Goal: Purchase product/service

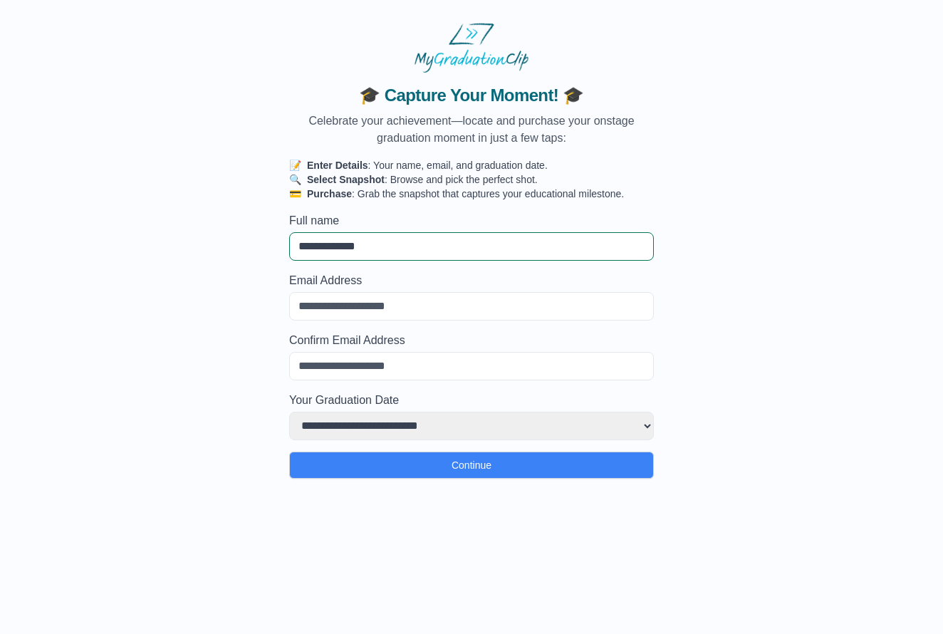
type input "**********"
select select
type input "**********"
select select
type input "**********"
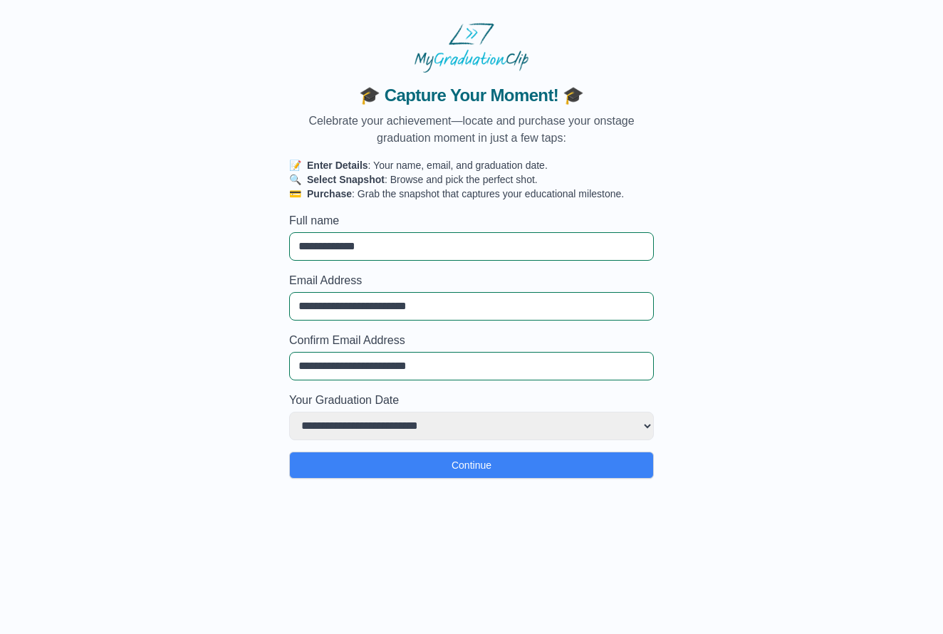
click at [381, 410] on div "**********" at bounding box center [472, 416] width 376 height 48
select select "**********"
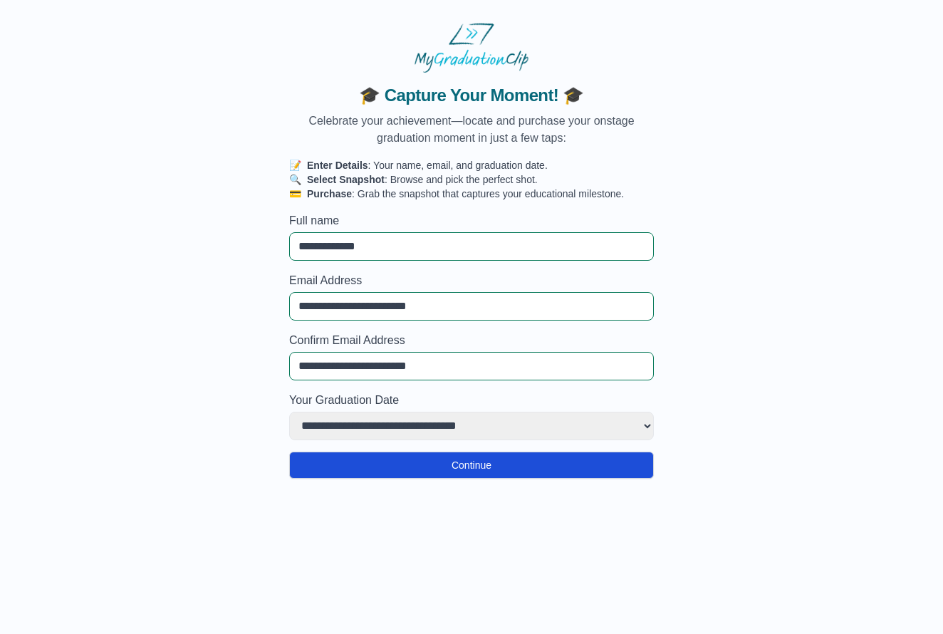
click at [409, 460] on button "Continue" at bounding box center [471, 465] width 365 height 27
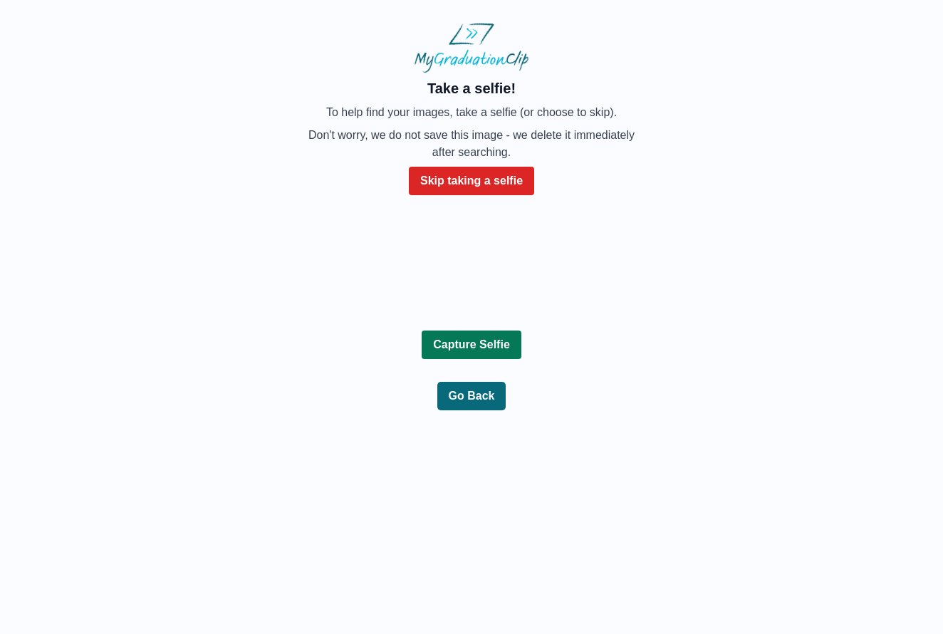
click at [483, 359] on button "Capture Selfie" at bounding box center [472, 345] width 100 height 28
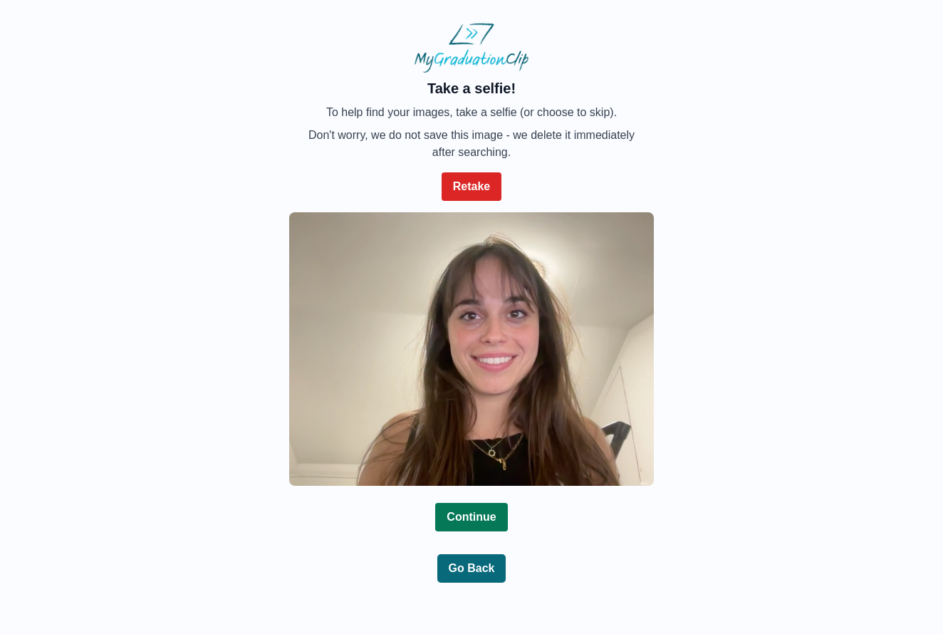
click at [452, 511] on b "Continue" at bounding box center [471, 517] width 49 height 12
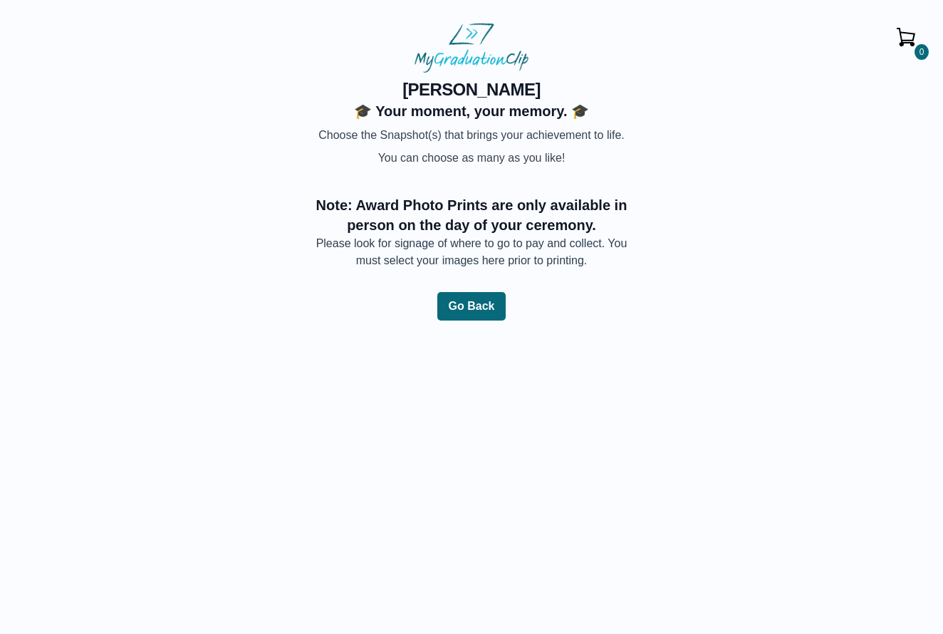
click at [321, 167] on img at bounding box center [321, 167] width 0 height 0
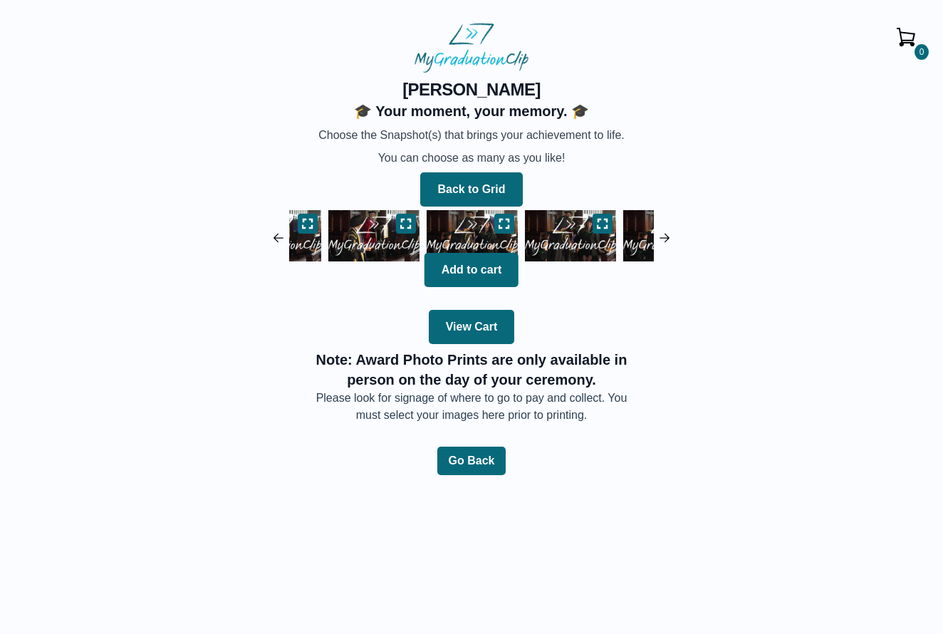
click at [459, 224] on img at bounding box center [472, 236] width 98 height 58
click at [506, 219] on icon at bounding box center [504, 223] width 10 height 9
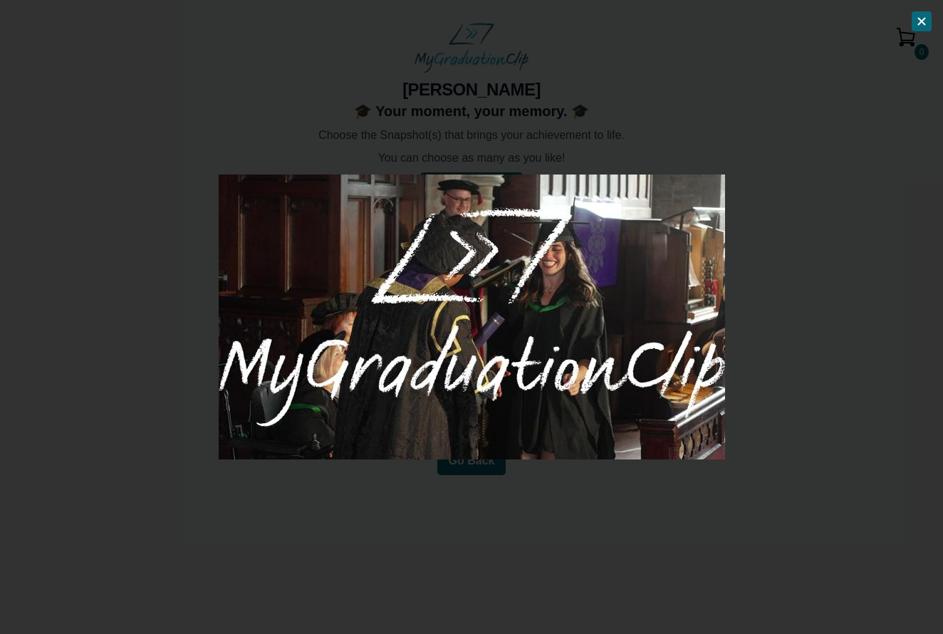
click at [928, 23] on button at bounding box center [922, 21] width 20 height 20
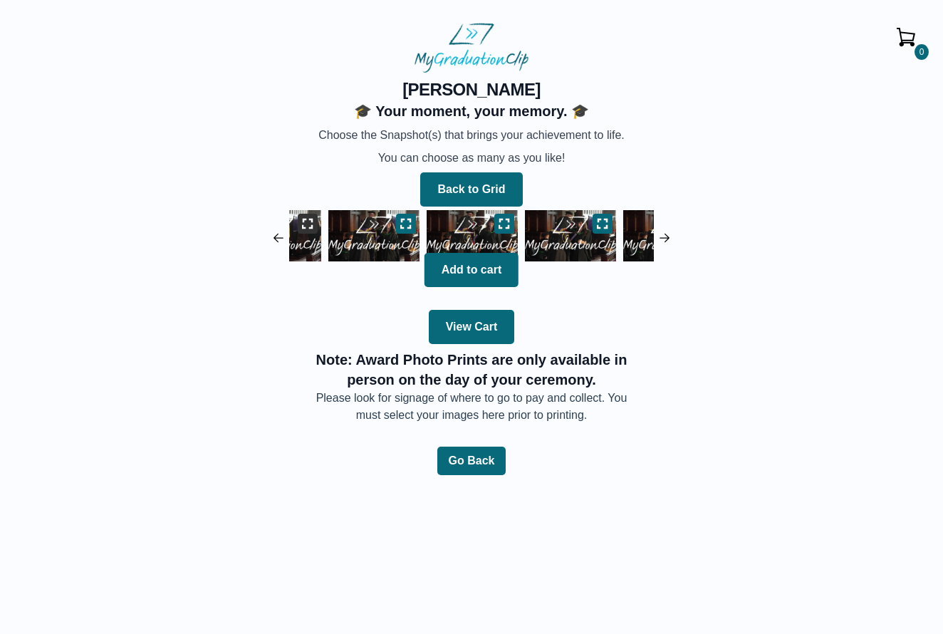
click at [308, 222] on icon at bounding box center [307, 223] width 11 height 11
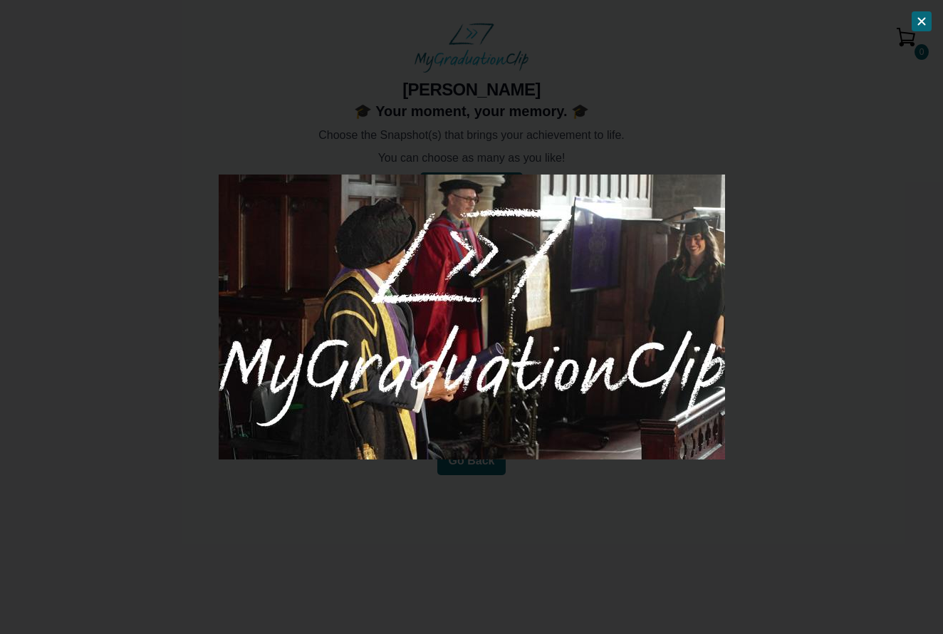
click at [918, 17] on icon at bounding box center [921, 21] width 11 height 11
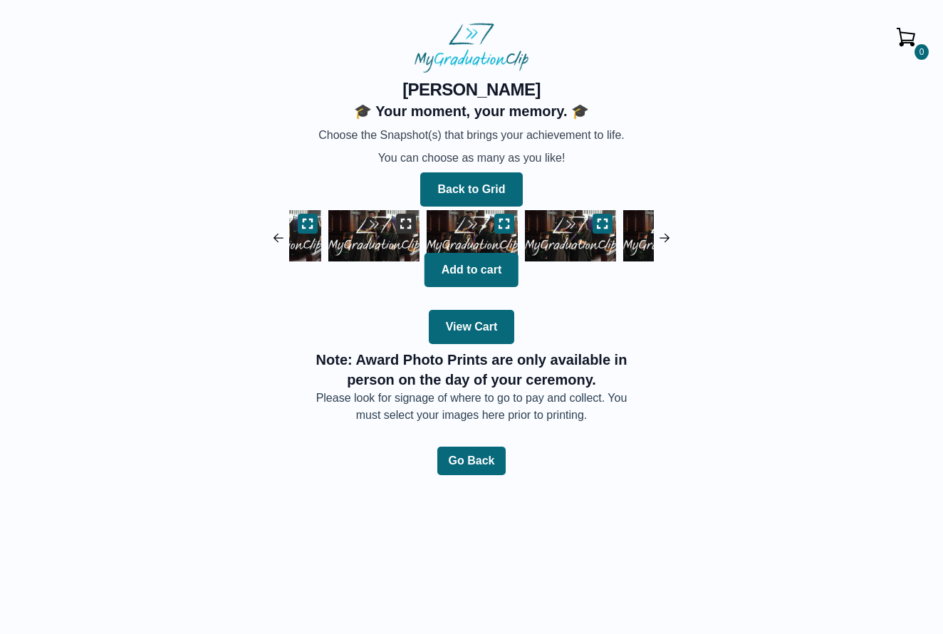
click at [405, 219] on icon at bounding box center [405, 223] width 11 height 11
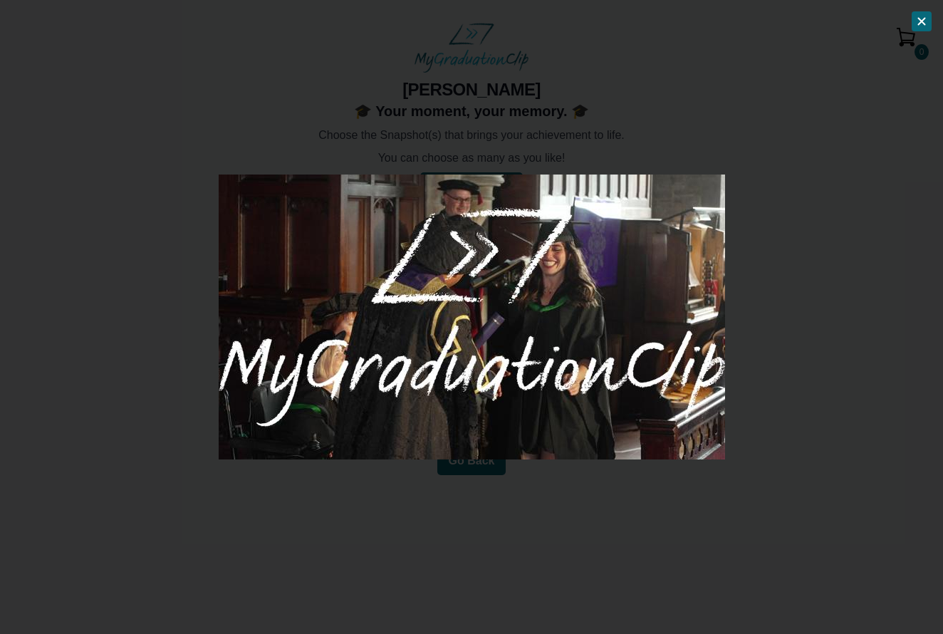
click at [922, 23] on icon at bounding box center [921, 21] width 11 height 11
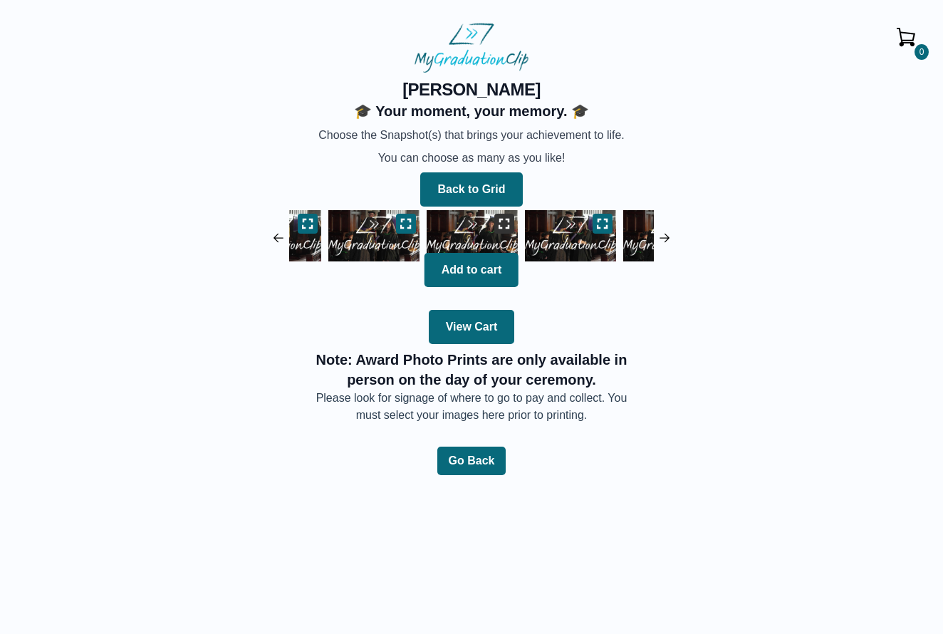
click at [511, 214] on button at bounding box center [504, 224] width 20 height 20
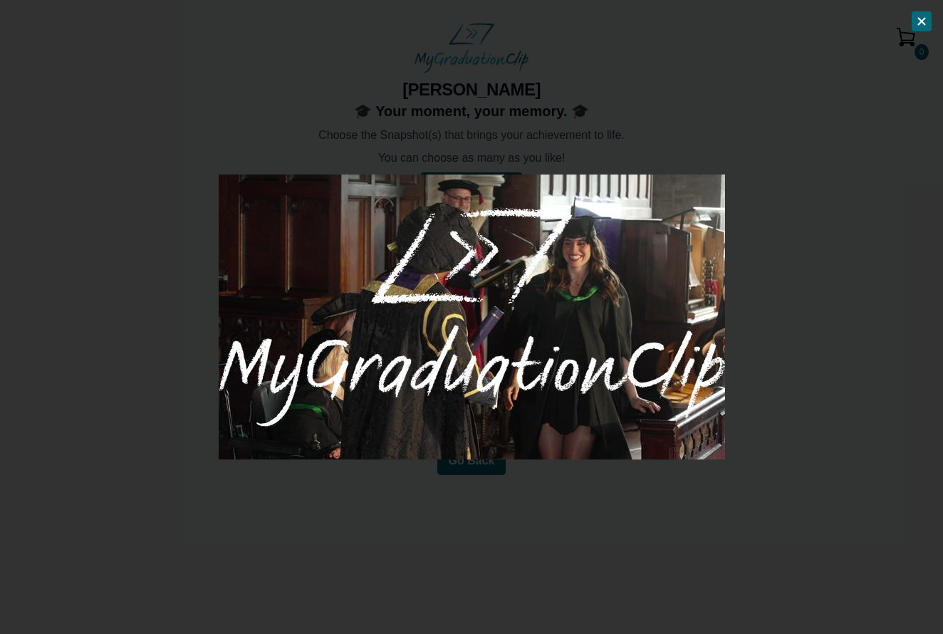
click at [915, 21] on button at bounding box center [922, 21] width 20 height 20
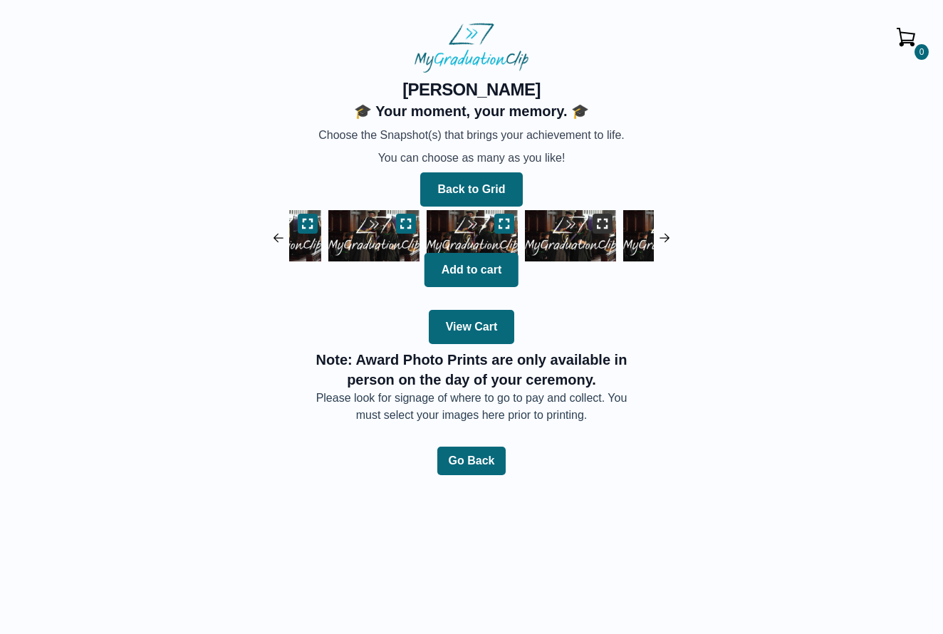
click at [599, 220] on icon at bounding box center [603, 223] width 10 height 9
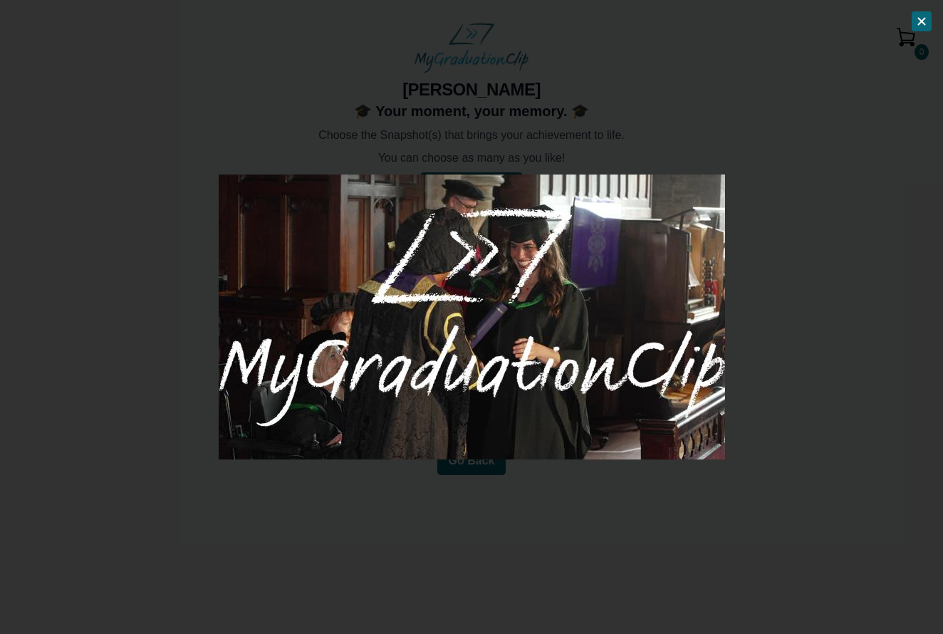
click at [930, 19] on button at bounding box center [922, 21] width 20 height 20
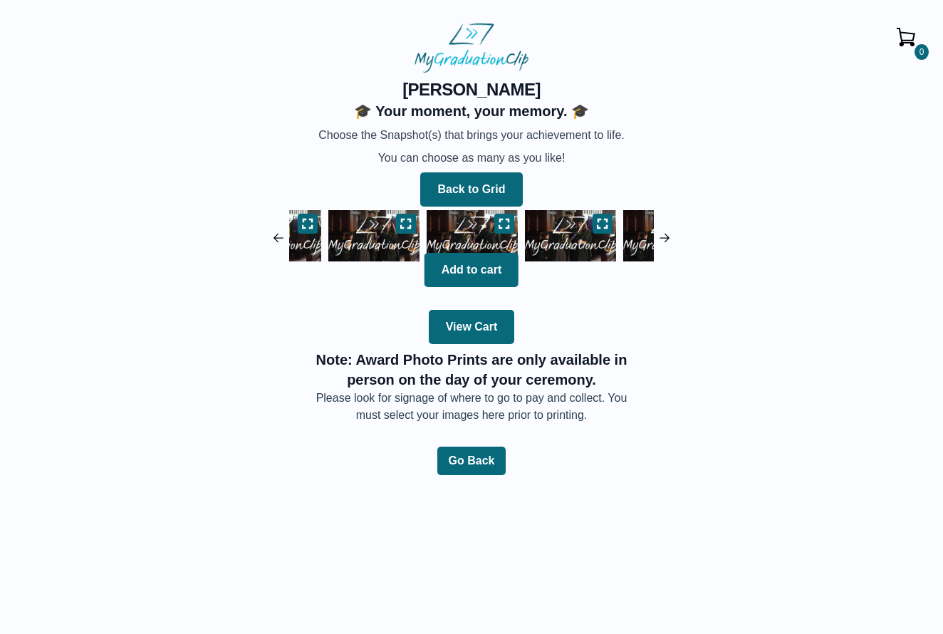
click at [667, 232] on img at bounding box center [665, 238] width 14 height 14
click at [603, 224] on icon at bounding box center [602, 223] width 11 height 11
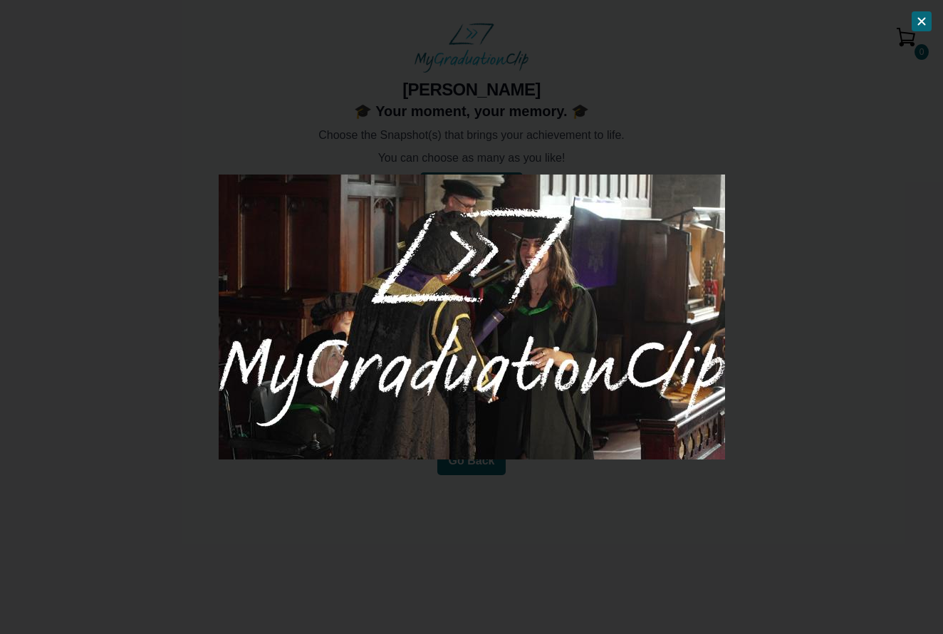
click at [928, 21] on button at bounding box center [922, 21] width 20 height 20
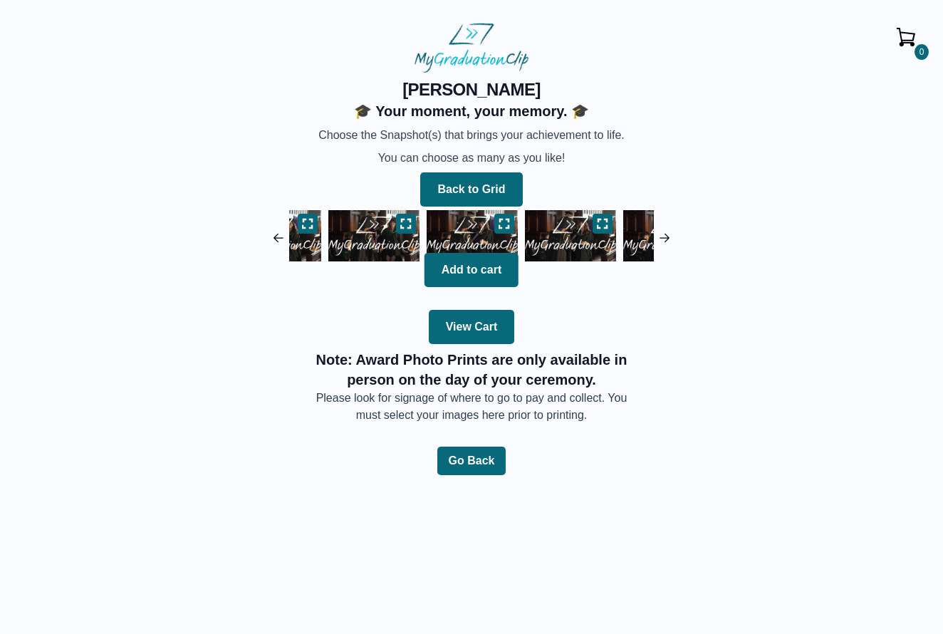
click at [673, 237] on div "0 [PERSON_NAME] 🎓 Your moment, your memory. 🎓 Choose the Snapshot(s) that bring…" at bounding box center [472, 251] width 898 height 346
click at [664, 237] on img at bounding box center [665, 238] width 14 height 14
click at [598, 222] on icon at bounding box center [603, 223] width 10 height 9
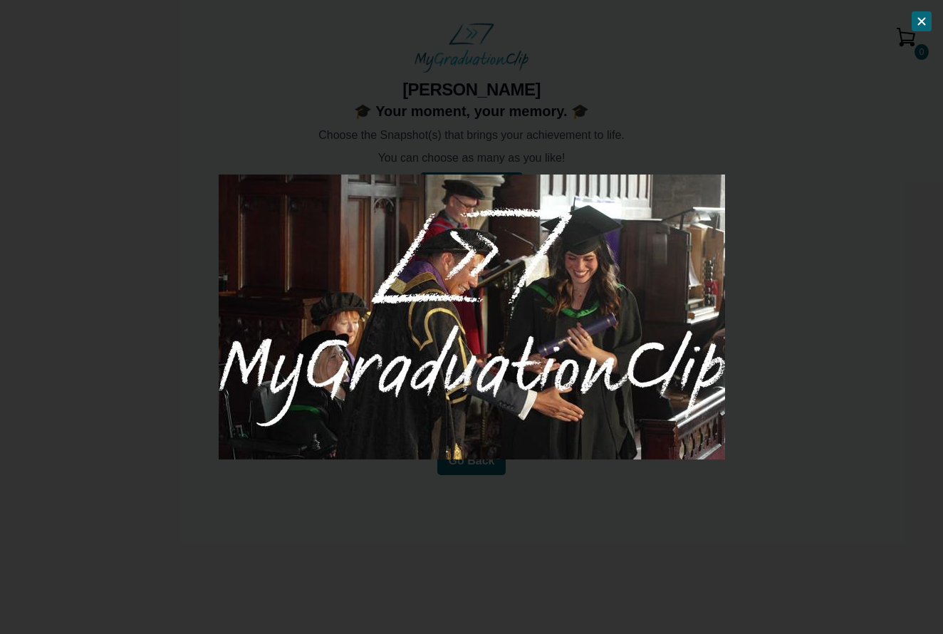
click at [923, 24] on icon at bounding box center [921, 21] width 11 height 11
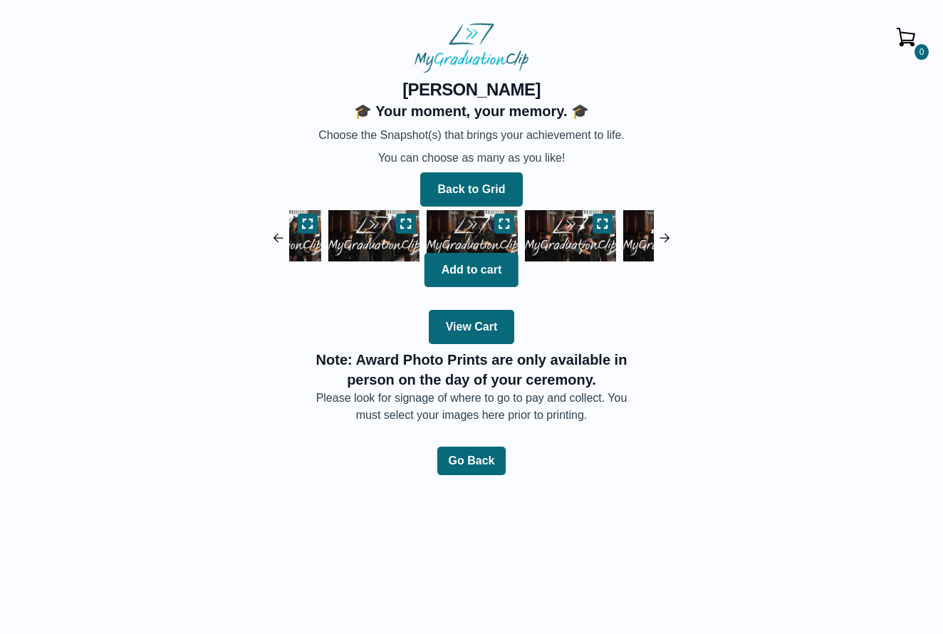
click at [417, 223] on img at bounding box center [374, 236] width 98 height 58
click at [407, 224] on icon at bounding box center [405, 223] width 11 height 11
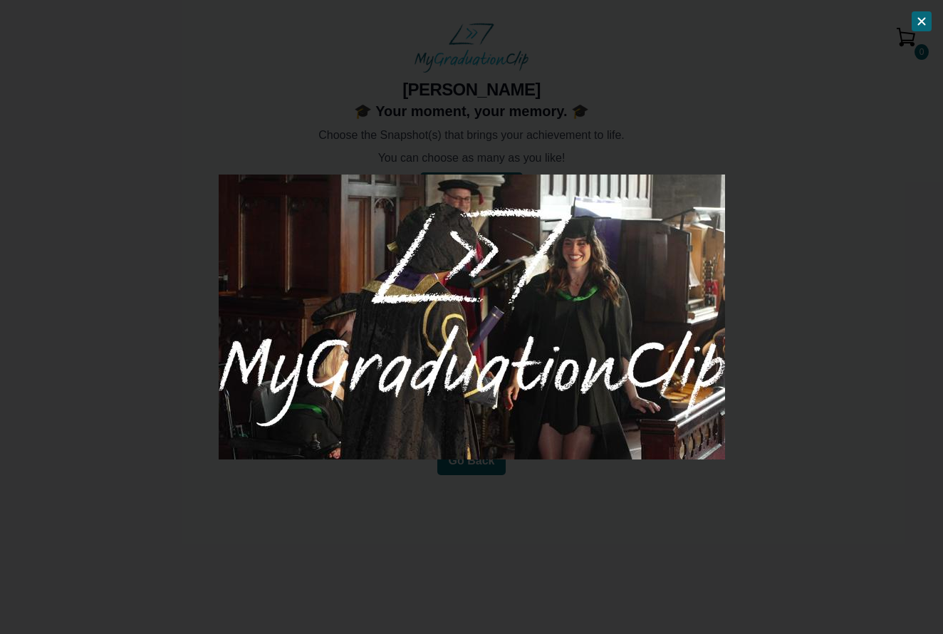
click at [920, 26] on icon at bounding box center [921, 21] width 11 height 11
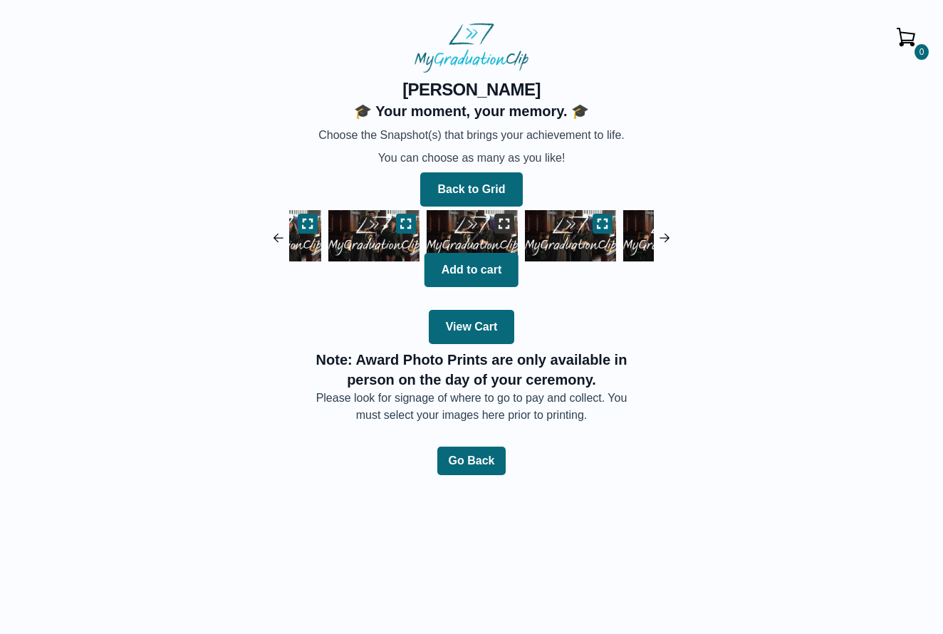
click at [508, 222] on icon at bounding box center [504, 223] width 10 height 9
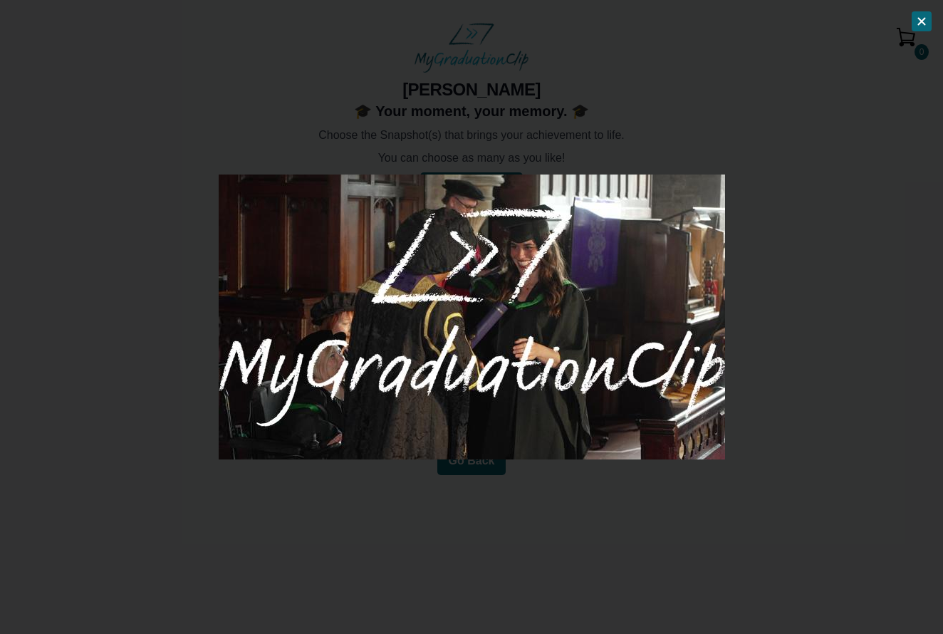
click at [920, 19] on icon at bounding box center [922, 22] width 6 height 6
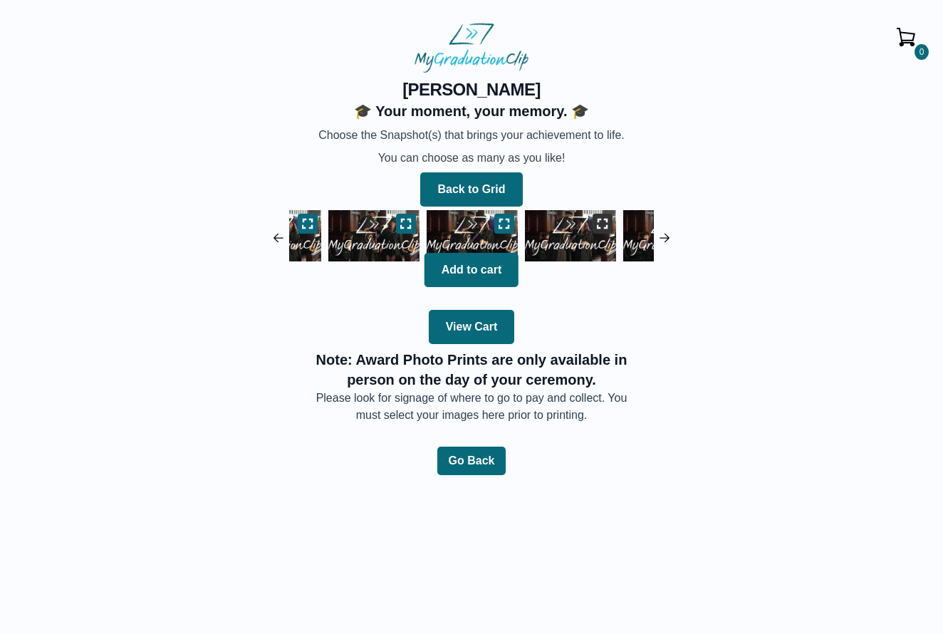
click at [602, 216] on button at bounding box center [603, 224] width 20 height 20
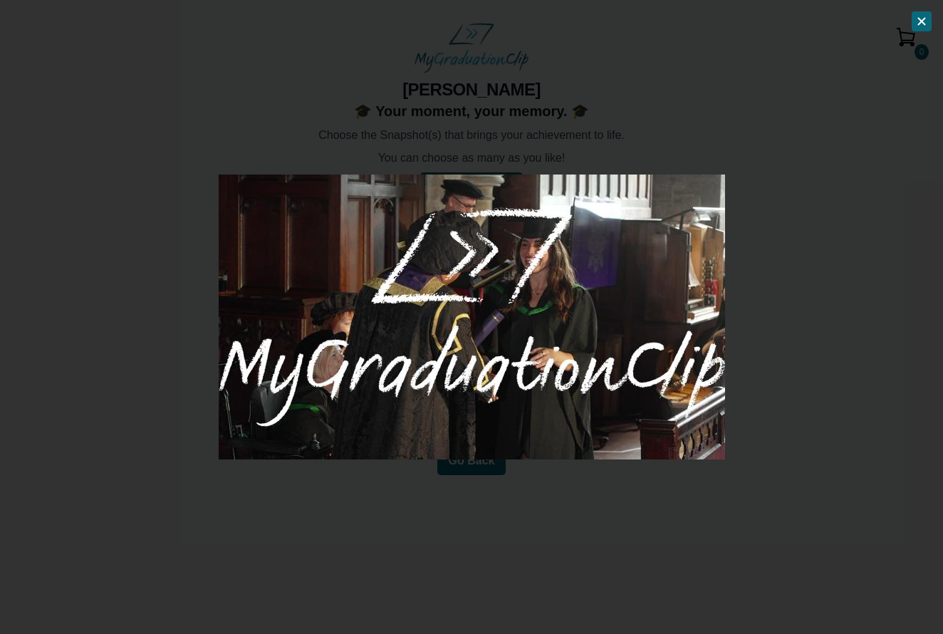
click at [921, 17] on icon at bounding box center [921, 21] width 11 height 11
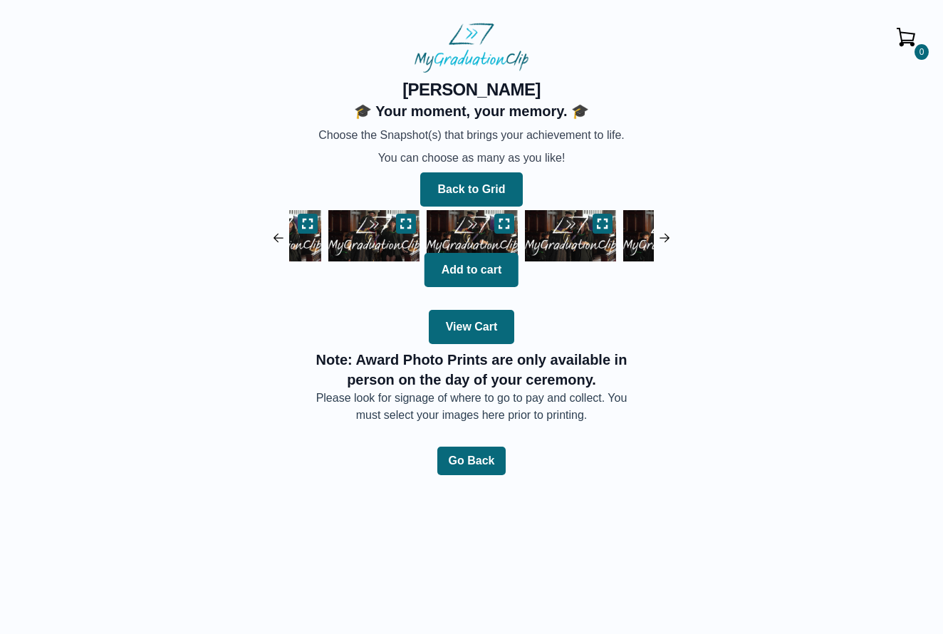
click at [665, 234] on img at bounding box center [665, 238] width 14 height 14
click at [603, 219] on icon at bounding box center [602, 223] width 11 height 11
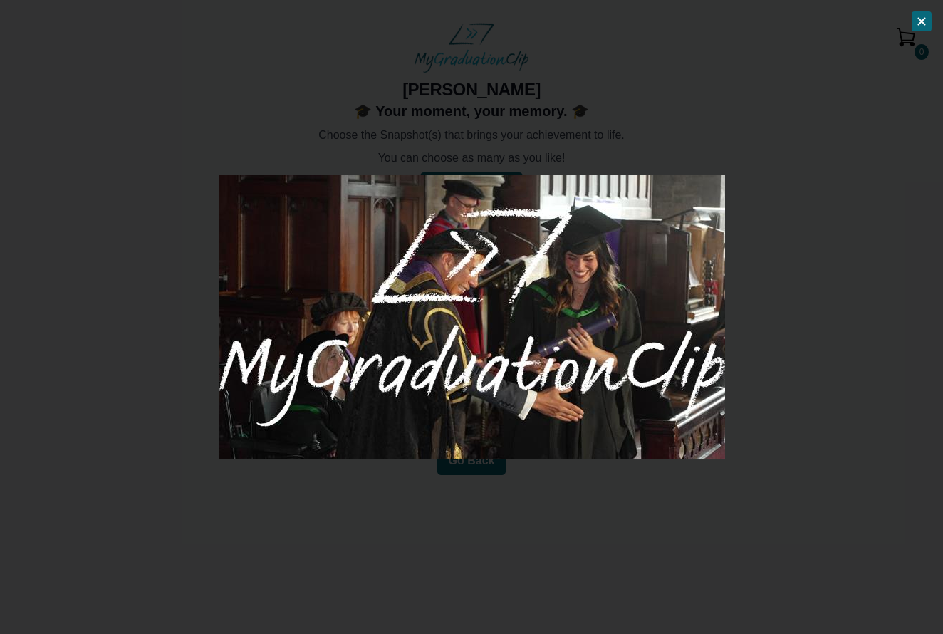
click at [915, 28] on button at bounding box center [922, 21] width 20 height 20
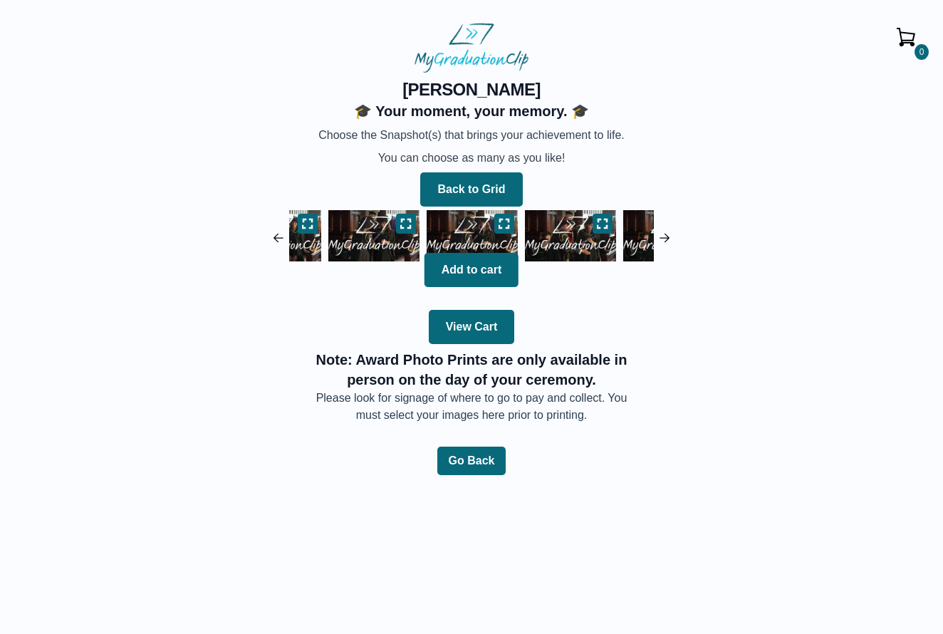
click at [671, 232] on img at bounding box center [665, 238] width 14 height 14
click at [594, 228] on button at bounding box center [603, 224] width 20 height 20
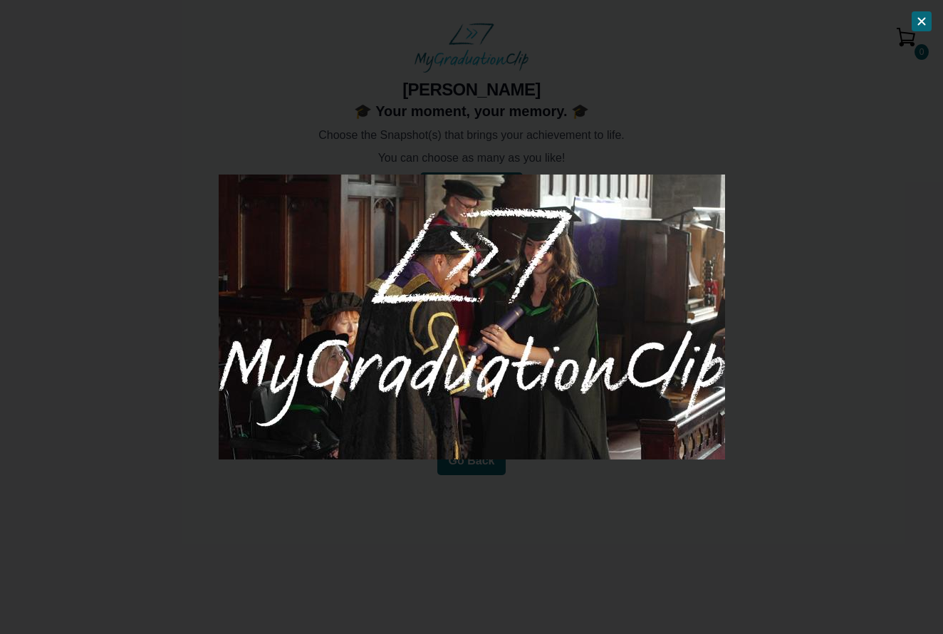
click at [923, 23] on icon at bounding box center [922, 22] width 6 height 6
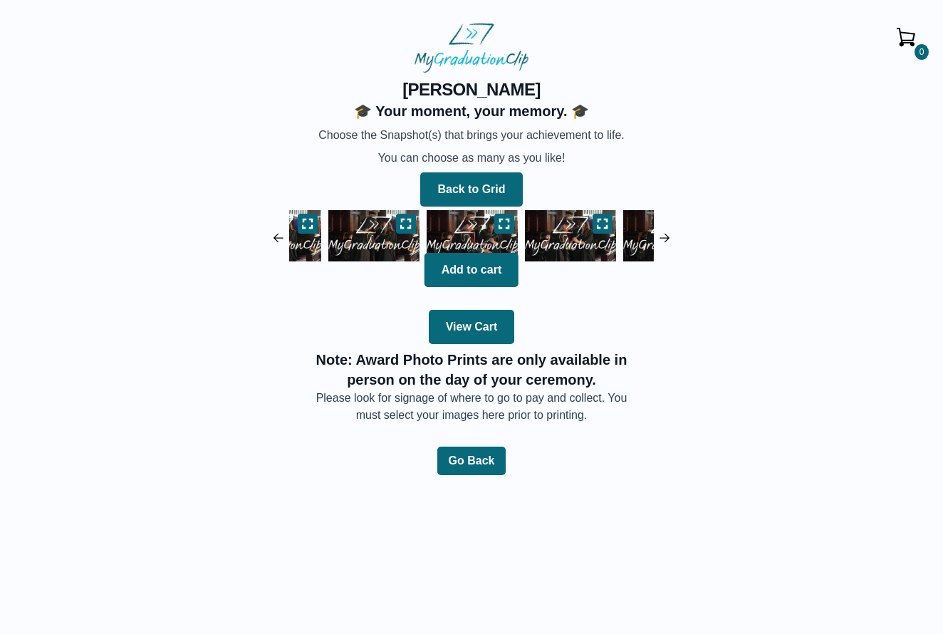
click at [665, 234] on img at bounding box center [665, 238] width 14 height 14
click at [598, 226] on icon at bounding box center [603, 223] width 10 height 9
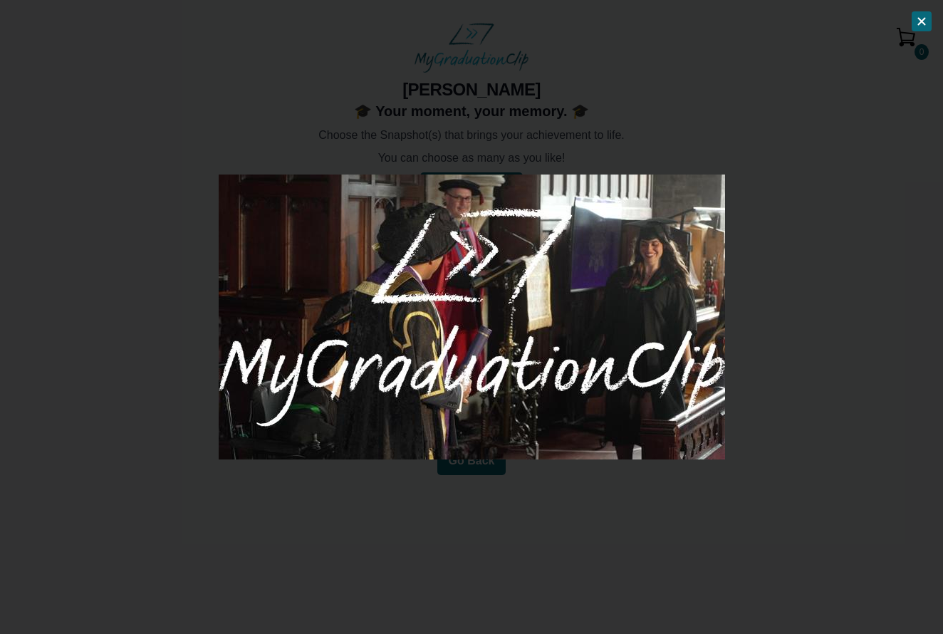
click at [923, 28] on button at bounding box center [922, 21] width 20 height 20
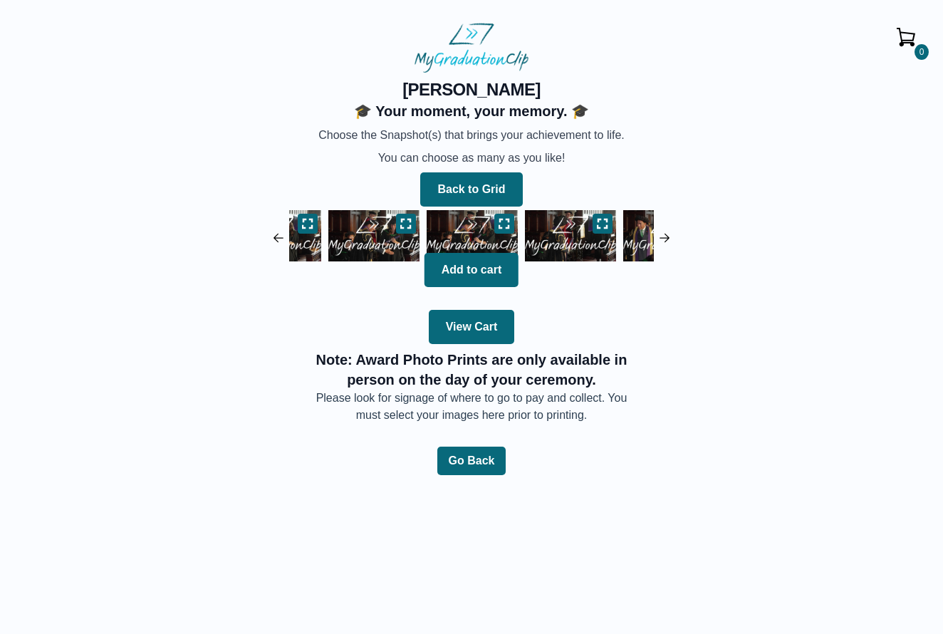
click at [640, 222] on img at bounding box center [669, 236] width 98 height 58
click at [507, 218] on icon at bounding box center [504, 223] width 11 height 11
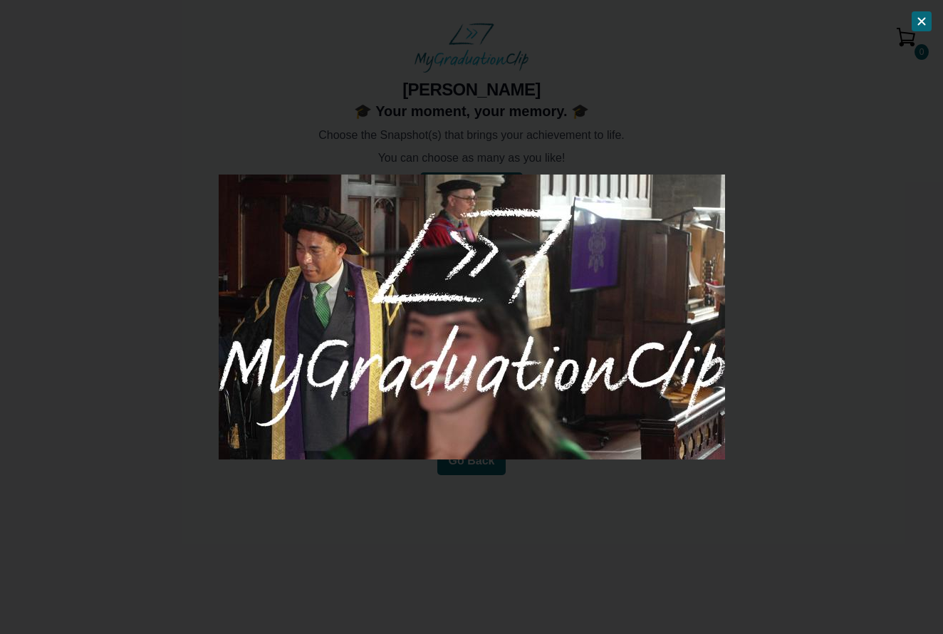
click at [920, 20] on icon at bounding box center [922, 22] width 6 height 6
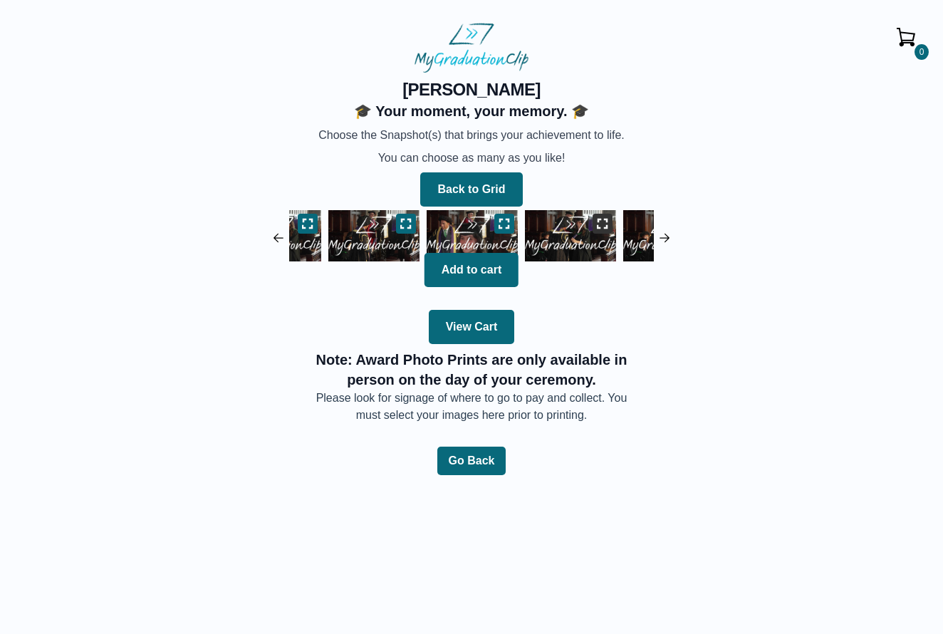
click at [607, 219] on icon at bounding box center [603, 223] width 10 height 9
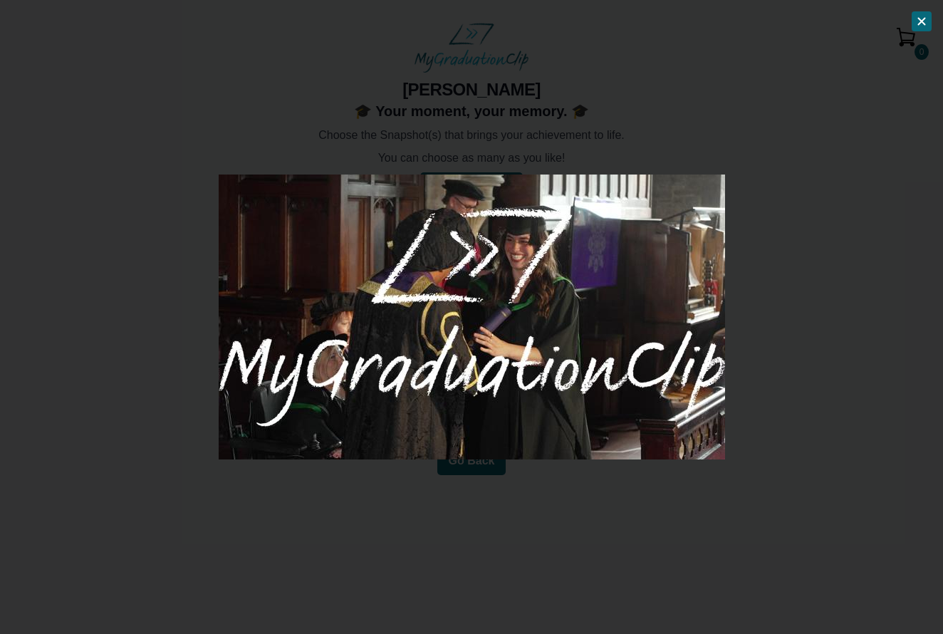
click at [919, 20] on icon at bounding box center [921, 21] width 11 height 11
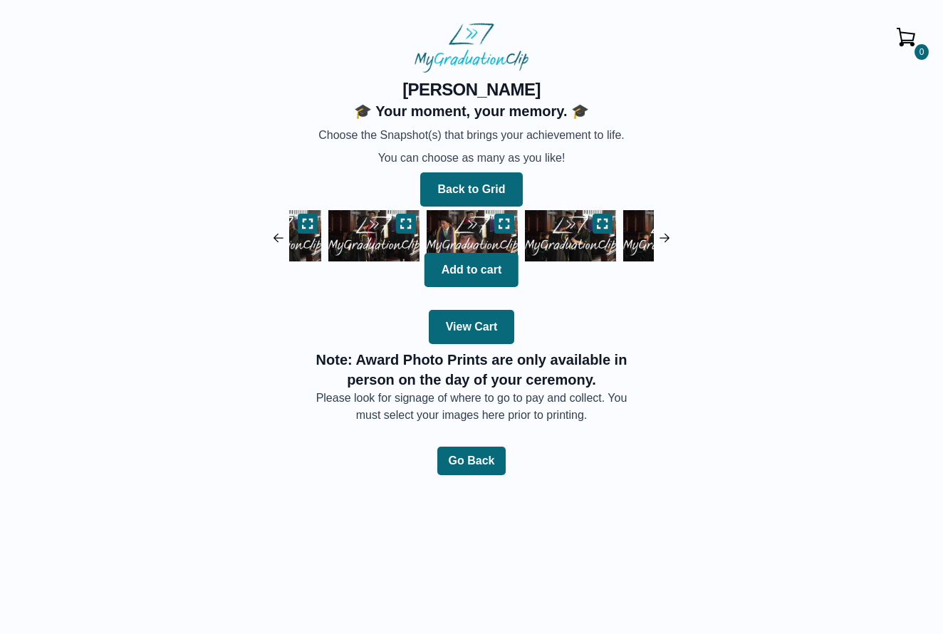
click at [667, 229] on div "0 [PERSON_NAME] 🎓 Your moment, your memory. 🎓 Choose the Snapshot(s) that bring…" at bounding box center [472, 251] width 898 height 346
click at [665, 234] on img at bounding box center [665, 238] width 14 height 14
click at [600, 222] on icon at bounding box center [602, 223] width 11 height 11
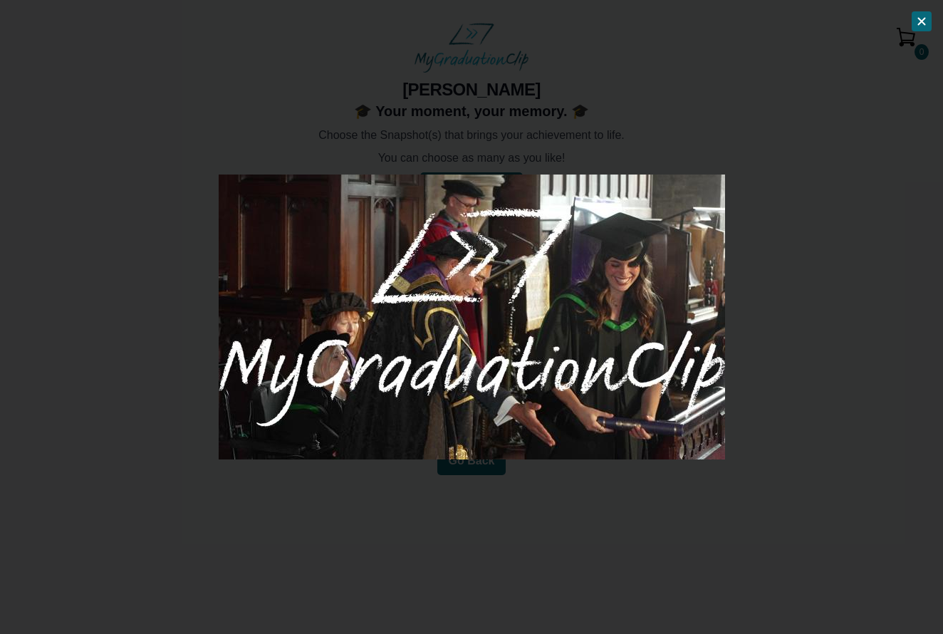
click at [915, 29] on button at bounding box center [922, 21] width 20 height 20
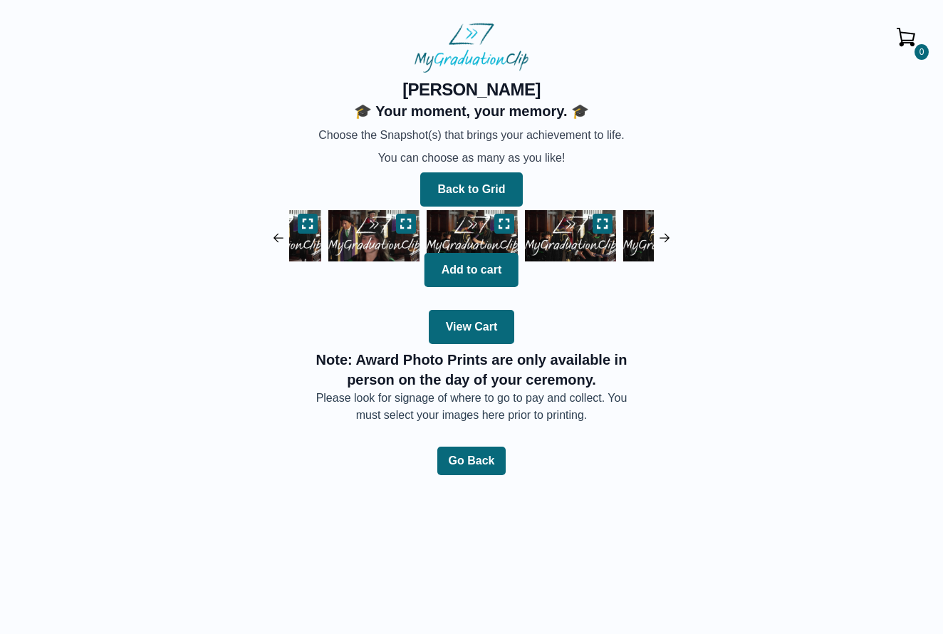
click at [666, 238] on img at bounding box center [665, 238] width 14 height 14
click at [608, 220] on button at bounding box center [603, 224] width 20 height 20
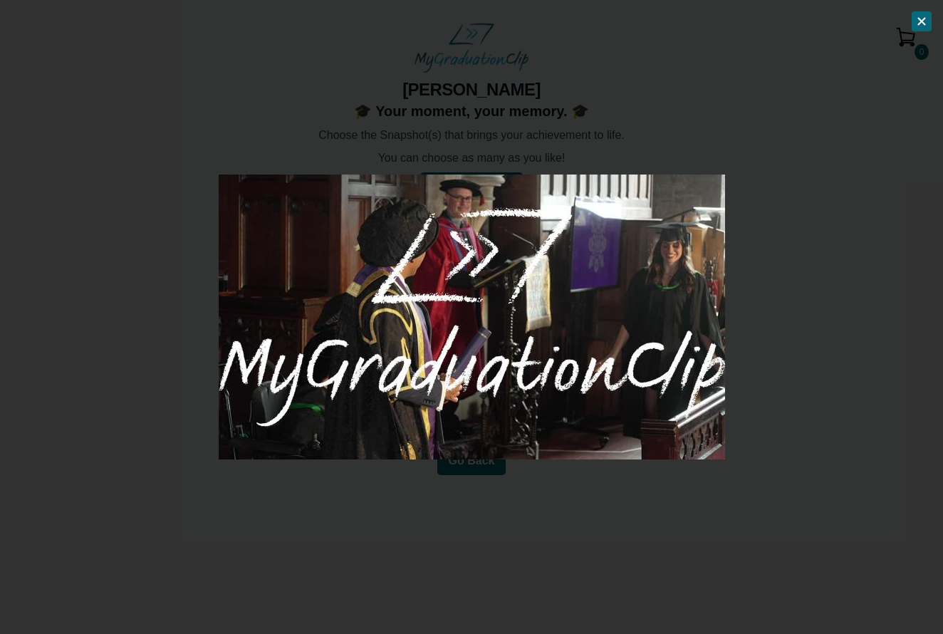
click at [918, 32] on div at bounding box center [471, 317] width 943 height 634
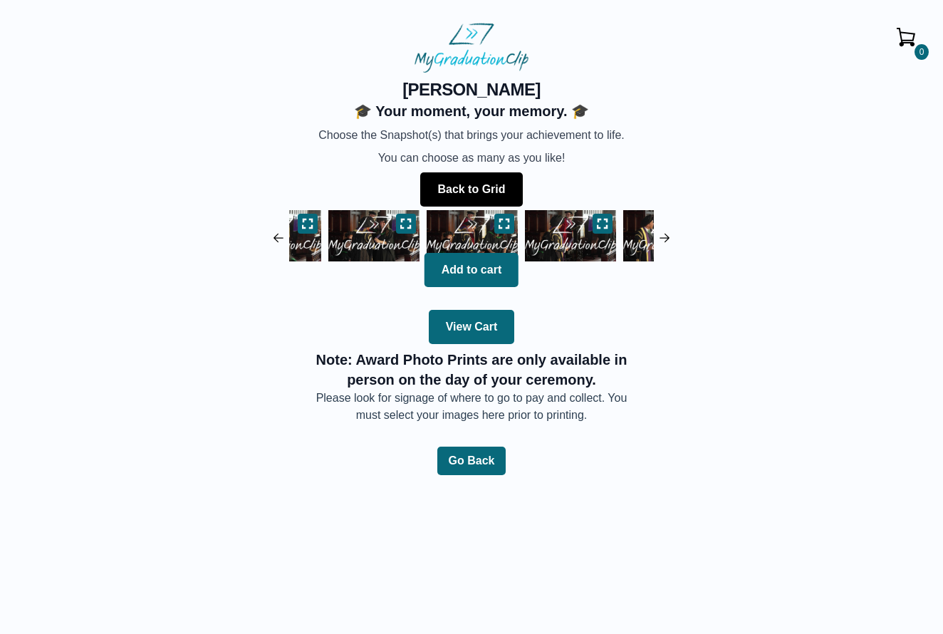
click at [514, 200] on button "Back to Grid" at bounding box center [471, 189] width 102 height 34
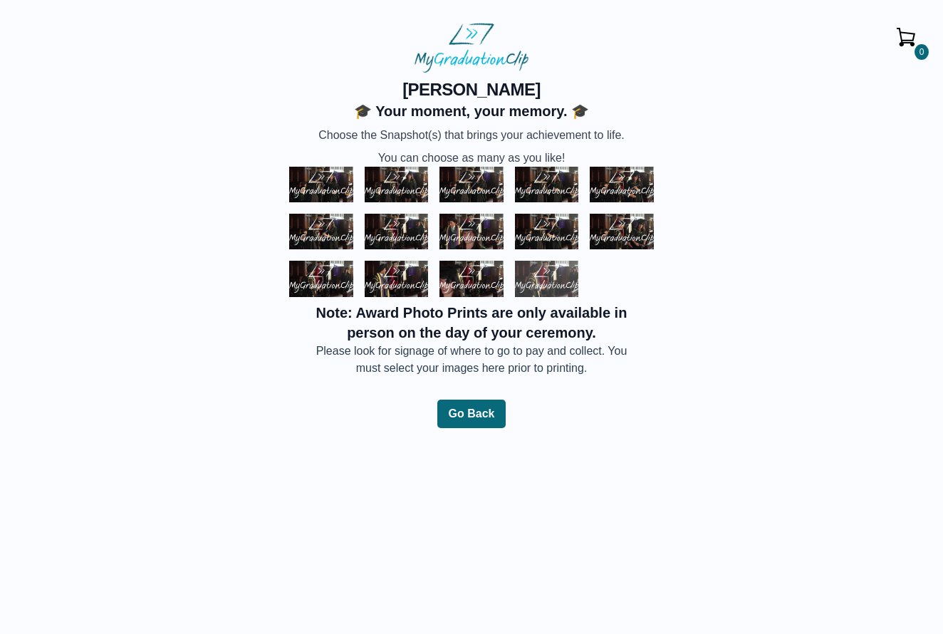
click at [559, 290] on img at bounding box center [547, 279] width 64 height 36
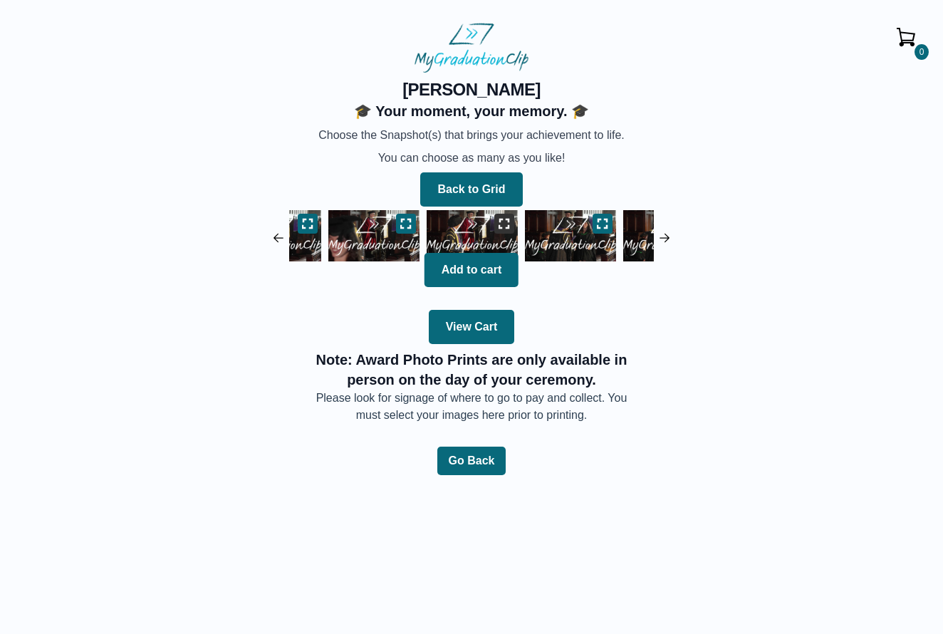
click at [508, 218] on icon at bounding box center [504, 223] width 11 height 11
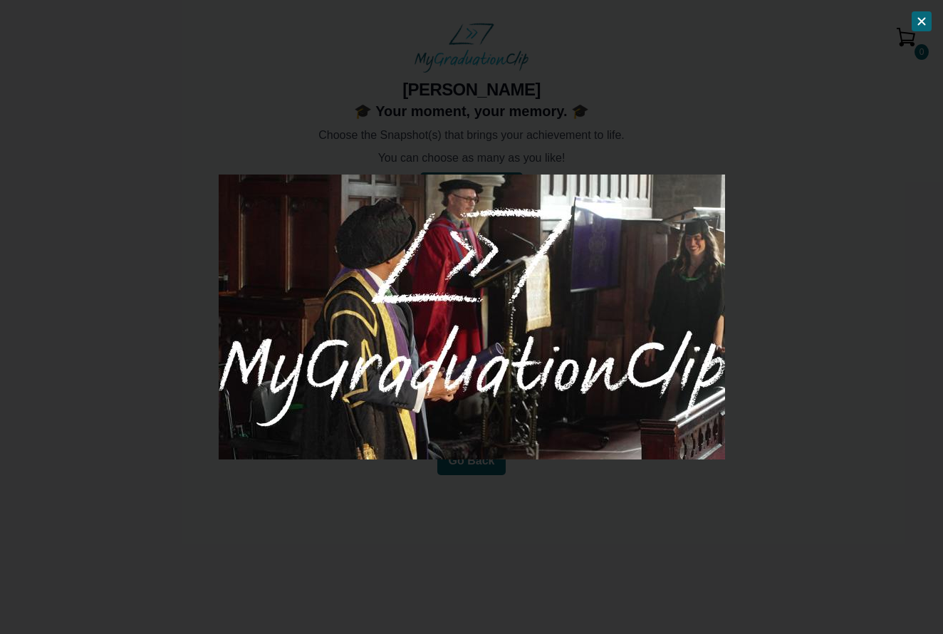
click at [919, 27] on button at bounding box center [922, 21] width 20 height 20
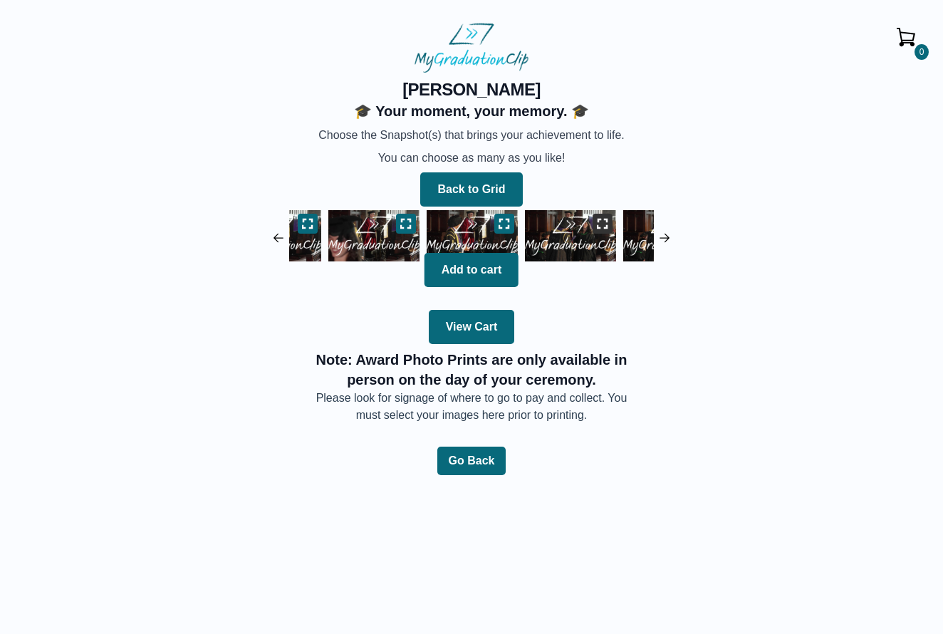
click at [607, 223] on icon at bounding box center [602, 223] width 11 height 11
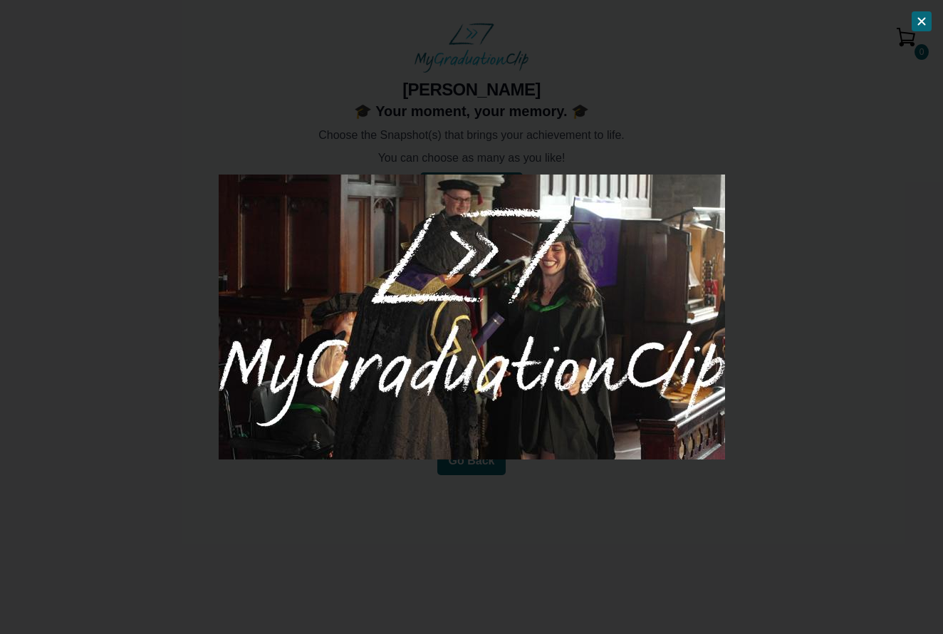
click at [920, 11] on button at bounding box center [922, 21] width 20 height 20
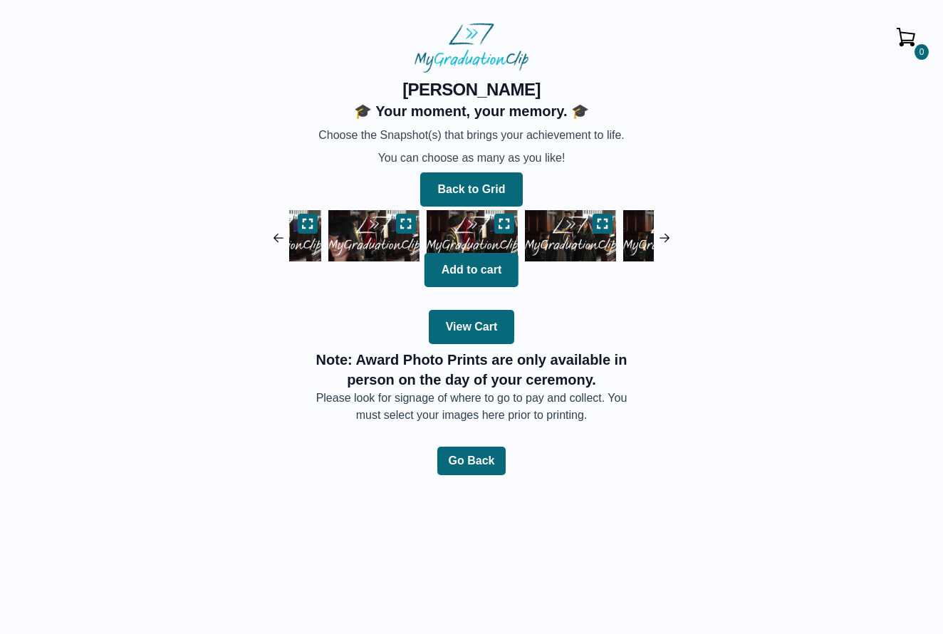
click at [667, 234] on img at bounding box center [665, 238] width 14 height 14
click at [597, 218] on icon at bounding box center [602, 223] width 11 height 11
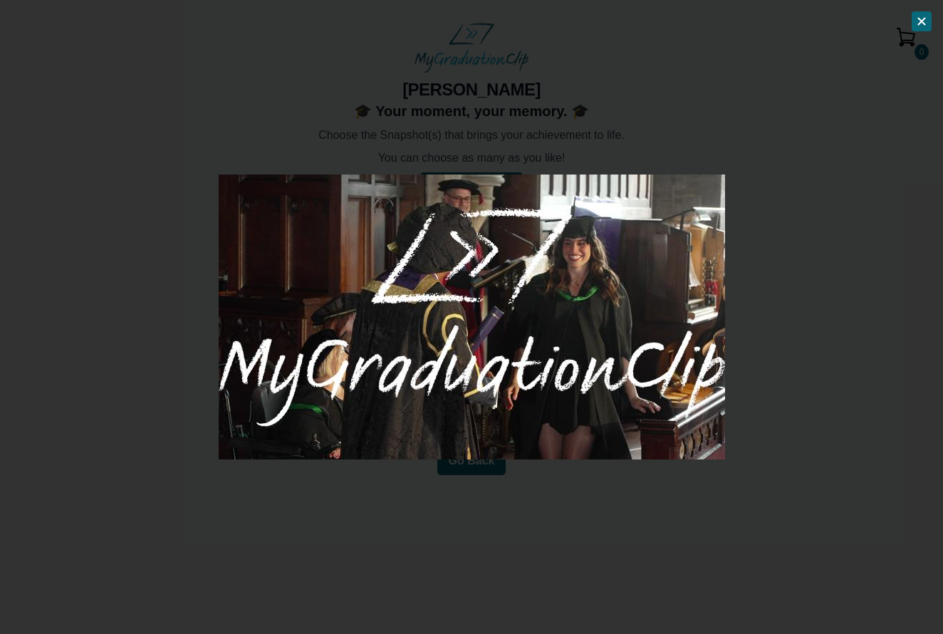
click at [925, 25] on icon at bounding box center [922, 22] width 6 height 6
click at [925, 25] on button "0" at bounding box center [906, 37] width 46 height 46
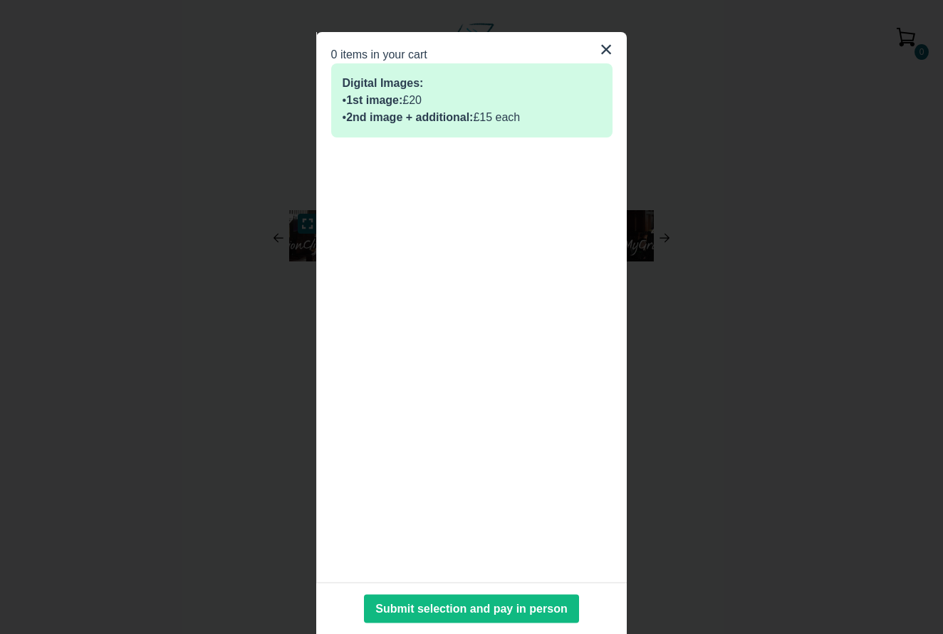
click at [610, 50] on button "×" at bounding box center [607, 49] width 14 height 34
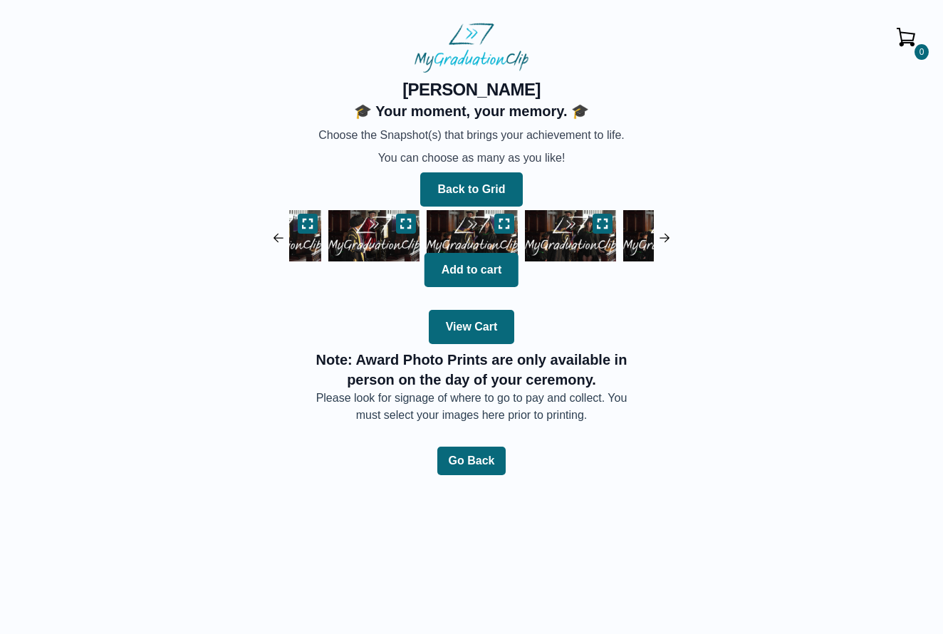
click at [485, 452] on button "Go Back" at bounding box center [471, 461] width 69 height 28
